Goal: Task Accomplishment & Management: Manage account settings

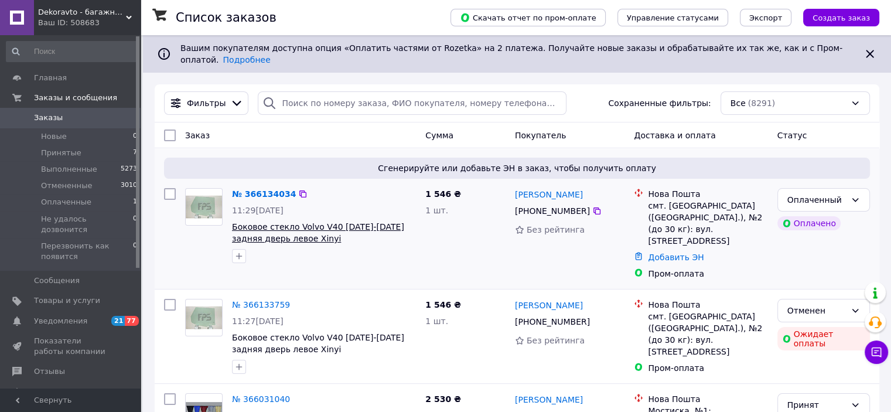
click at [260, 222] on span "Боковое стекло Volvo V40 [DATE]-[DATE] задняя дверь левое Xinyi" at bounding box center [318, 232] width 172 height 21
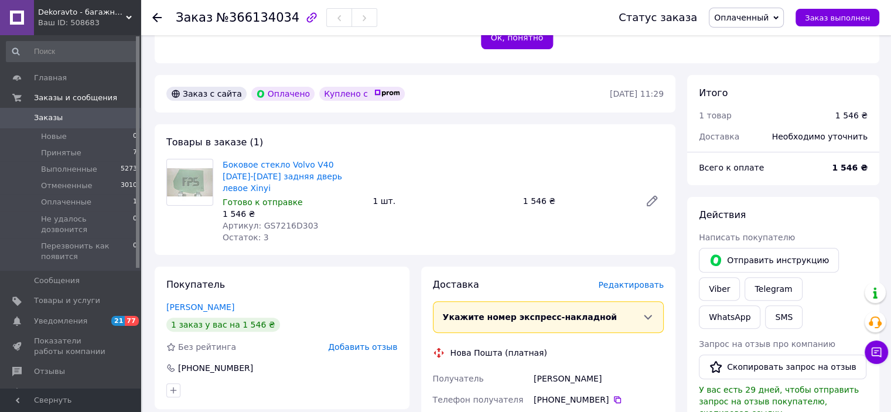
scroll to position [287, 0]
